Goal: Transaction & Acquisition: Book appointment/travel/reservation

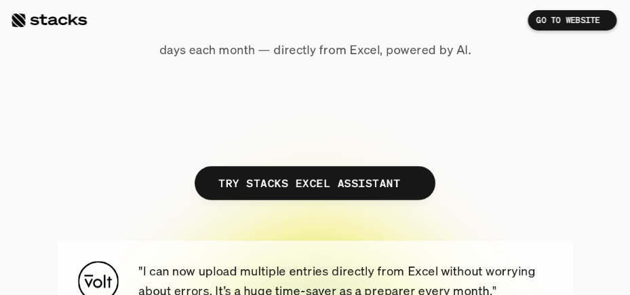
scroll to position [271, 0]
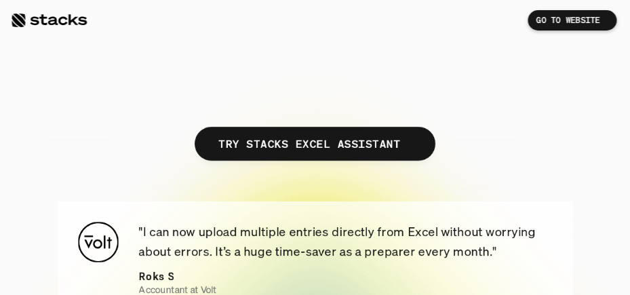
click at [282, 149] on p "TRY STACKS EXCEL ASSISTANT" at bounding box center [309, 144] width 182 height 20
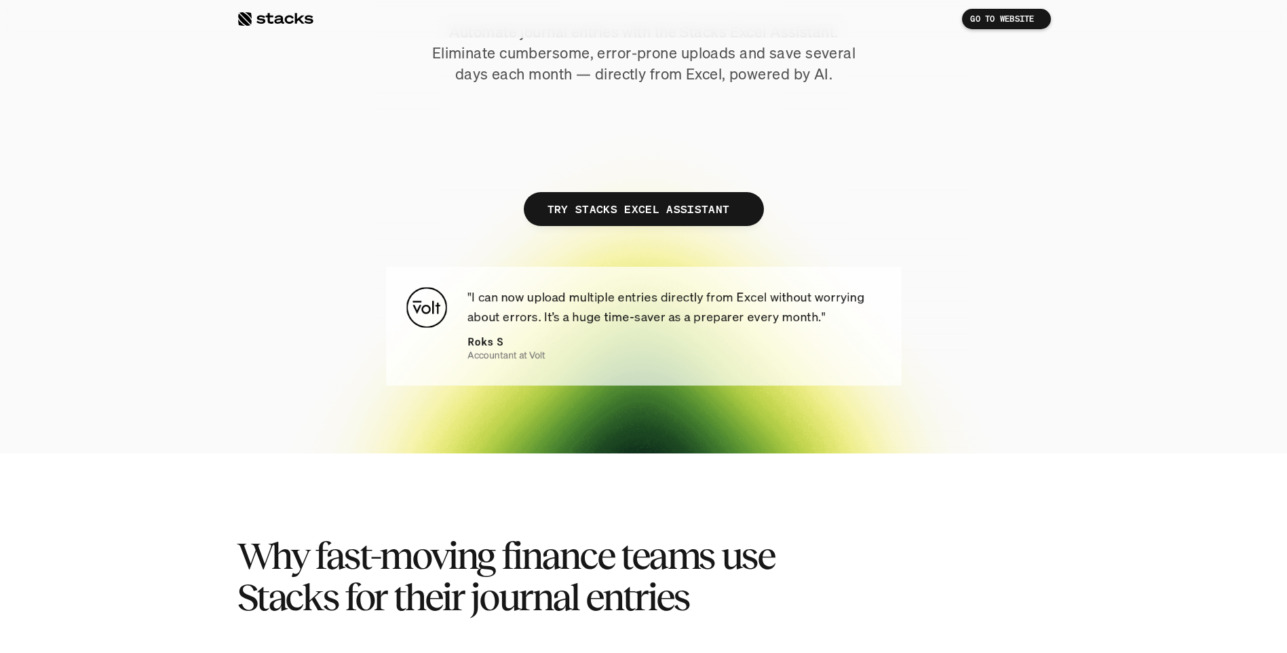
scroll to position [271, 0]
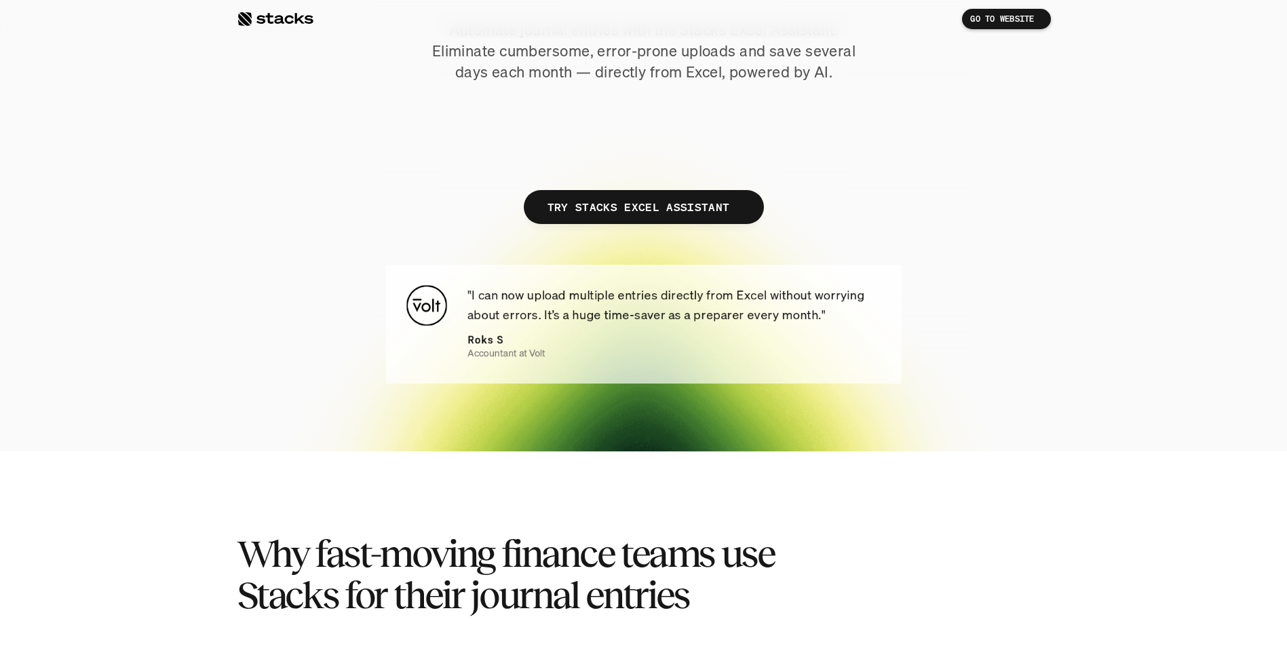
click at [606, 212] on p "TRY STACKS EXCEL ASSISTANT" at bounding box center [638, 207] width 182 height 20
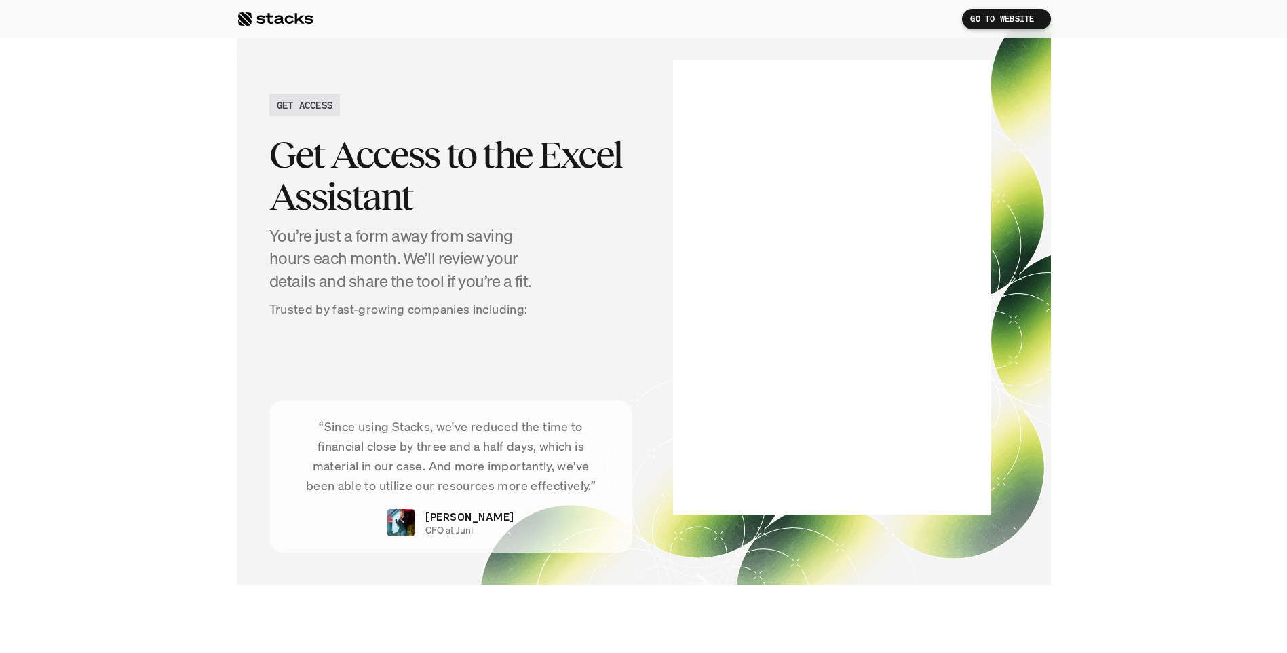
click at [323, 106] on h2 "GET ACCESS" at bounding box center [305, 105] width 56 height 14
click at [288, 102] on h2 "GET ACCESS" at bounding box center [305, 105] width 56 height 14
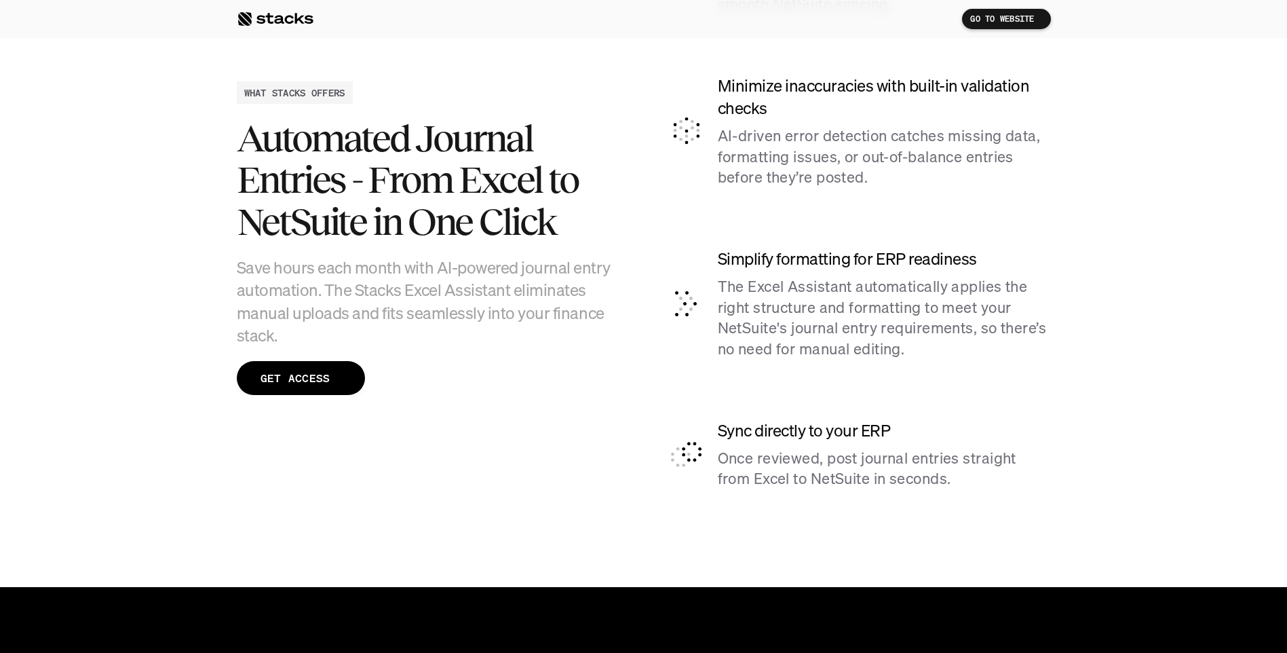
click at [313, 294] on p "GET ACCESS" at bounding box center [295, 378] width 70 height 20
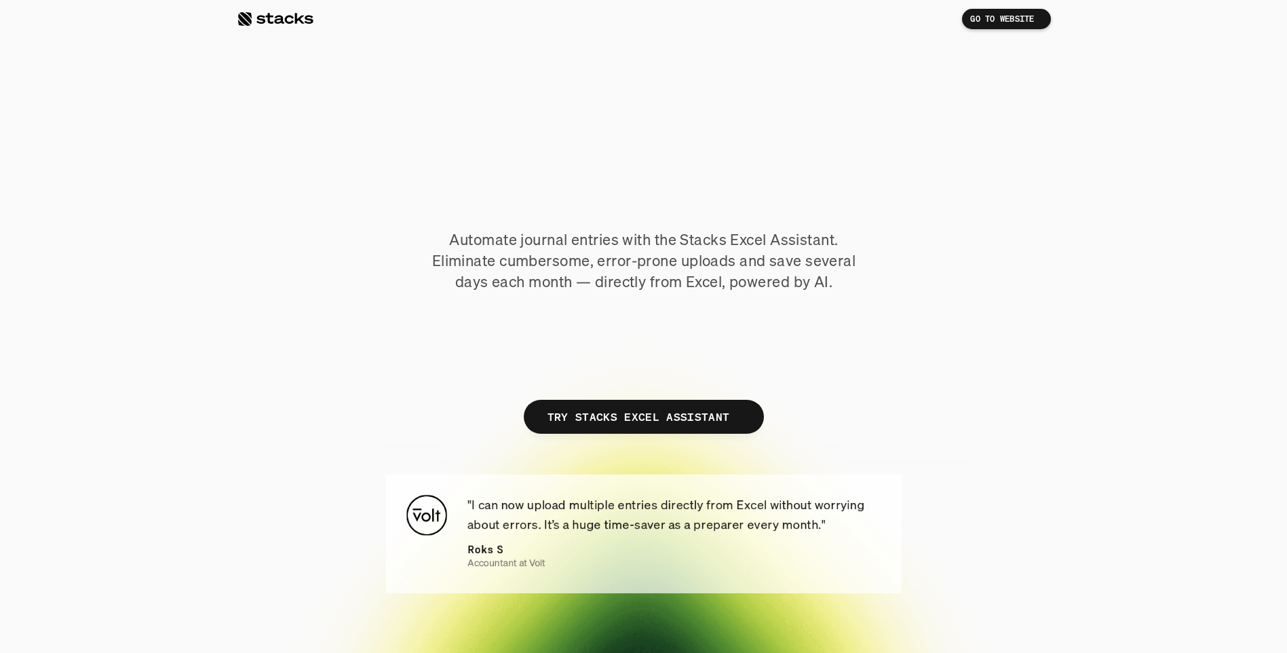
scroll to position [0, 0]
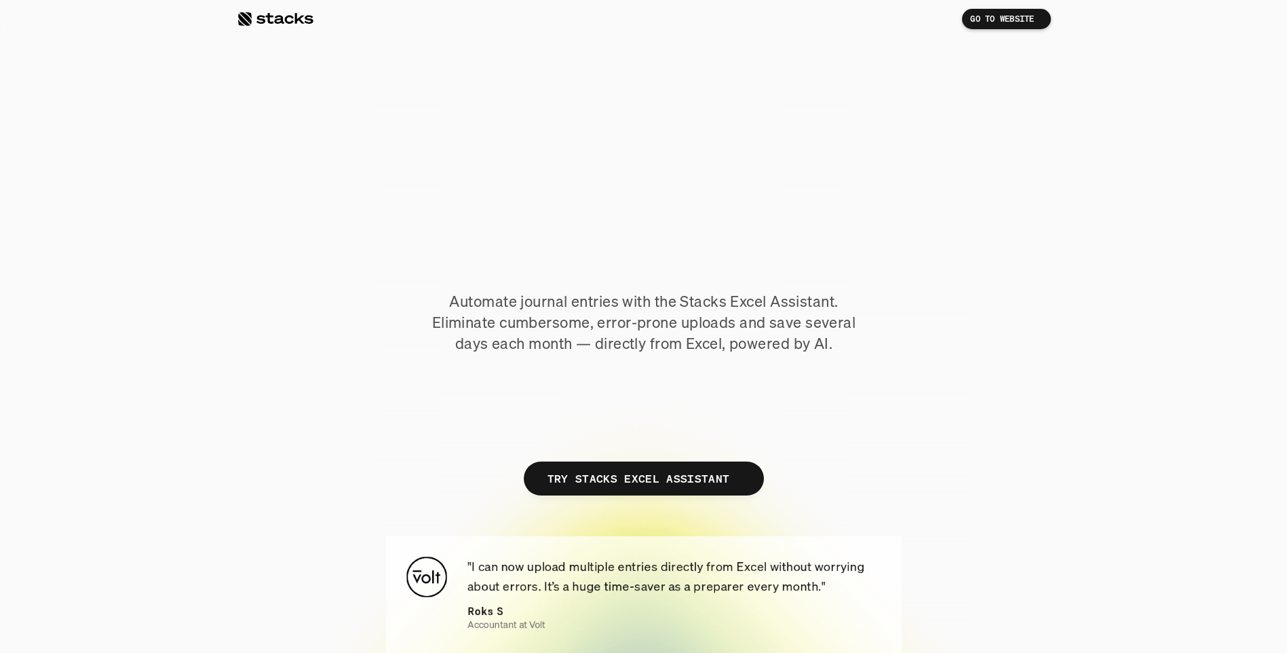
click at [629, 294] on p "TRY STACKS EXCEL ASSISTANT" at bounding box center [638, 479] width 182 height 20
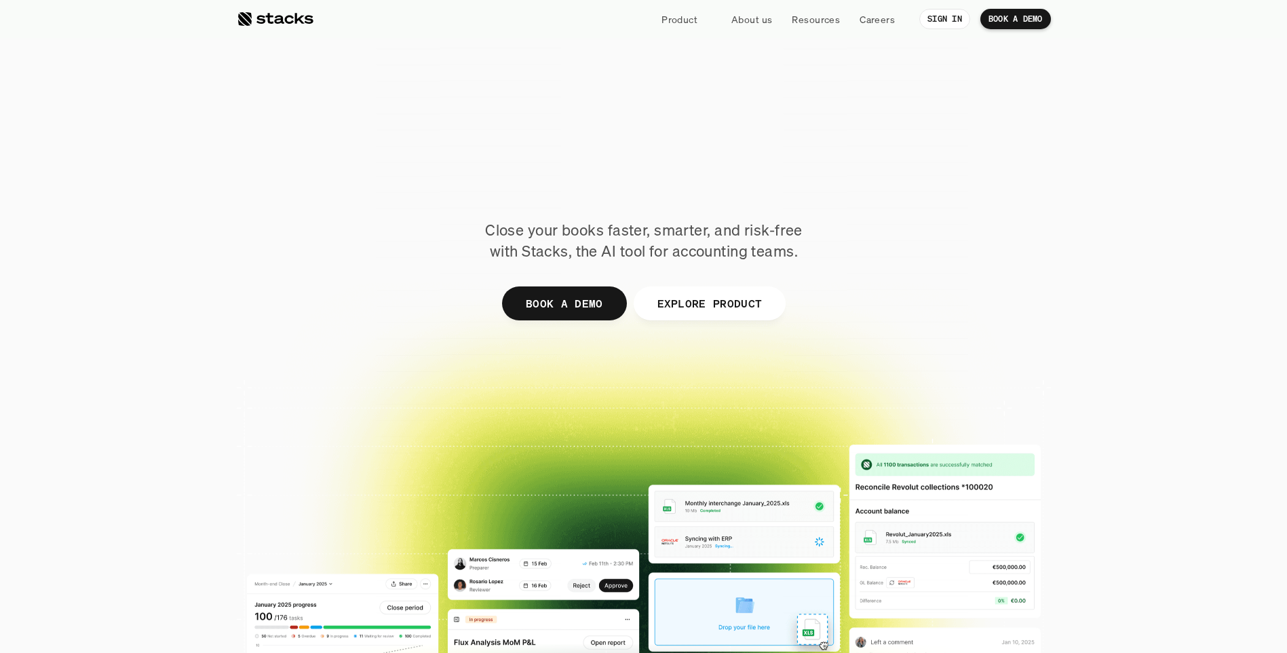
click at [956, 18] on p "SIGN IN" at bounding box center [944, 18] width 35 height 9
click at [672, 304] on p "EXPLORE PRODUCT" at bounding box center [709, 303] width 105 height 20
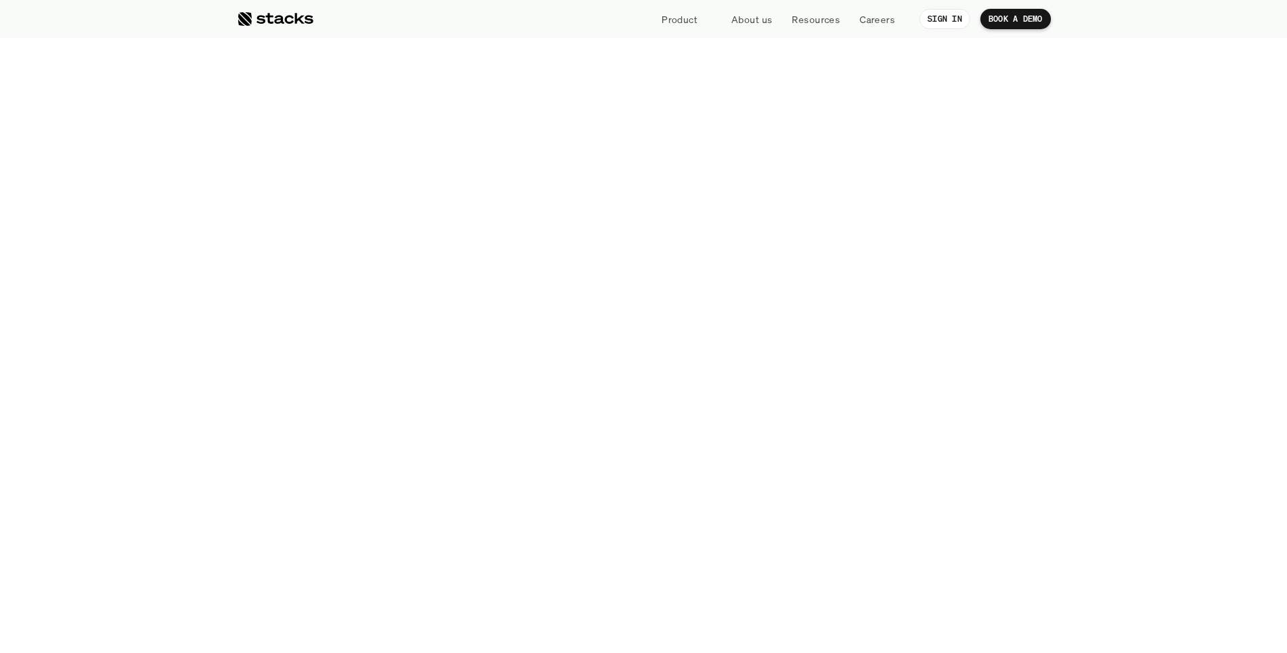
scroll to position [2256, 0]
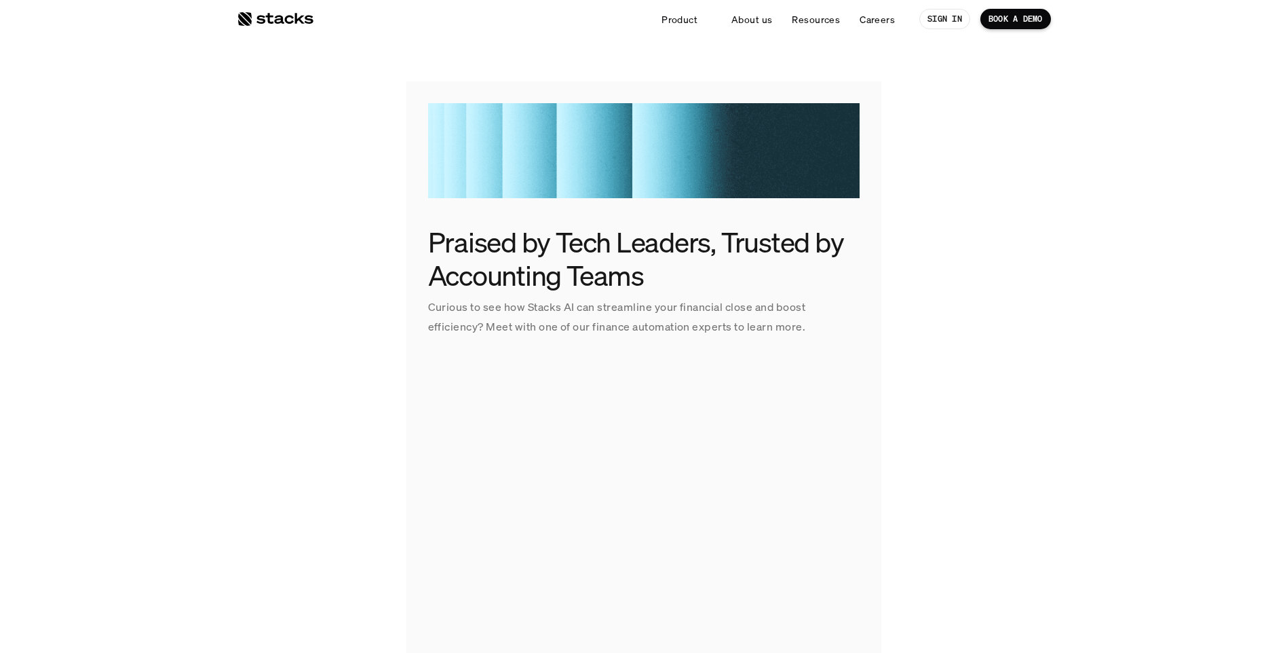
click at [542, 163] on img at bounding box center [643, 150] width 431 height 95
click at [524, 114] on img at bounding box center [643, 150] width 431 height 95
click at [524, 133] on img at bounding box center [643, 150] width 431 height 95
click at [1002, 20] on p "BOOK A DEMO" at bounding box center [1015, 18] width 54 height 9
click at [945, 21] on p "SIGN IN" at bounding box center [944, 18] width 35 height 9
